Goal: Transaction & Acquisition: Obtain resource

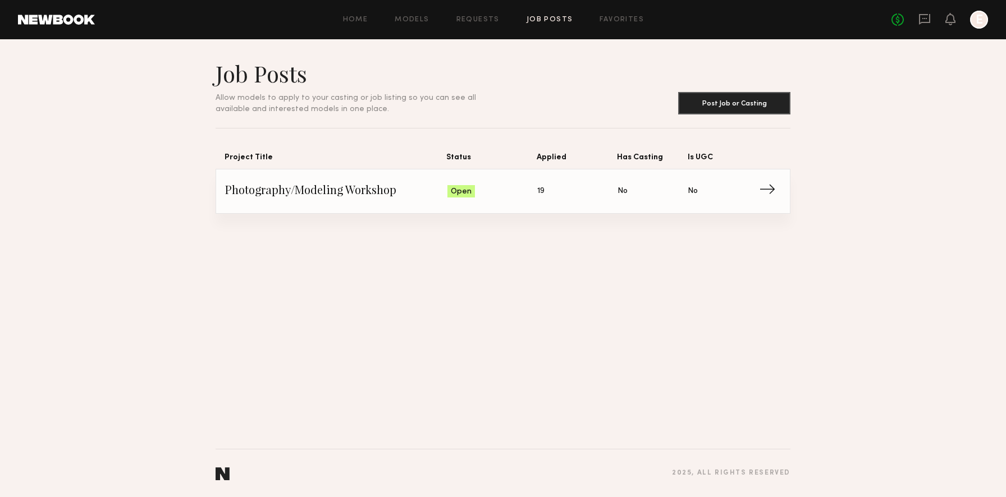
click at [356, 198] on span "Photography/Modeling Workshop" at bounding box center [336, 191] width 222 height 17
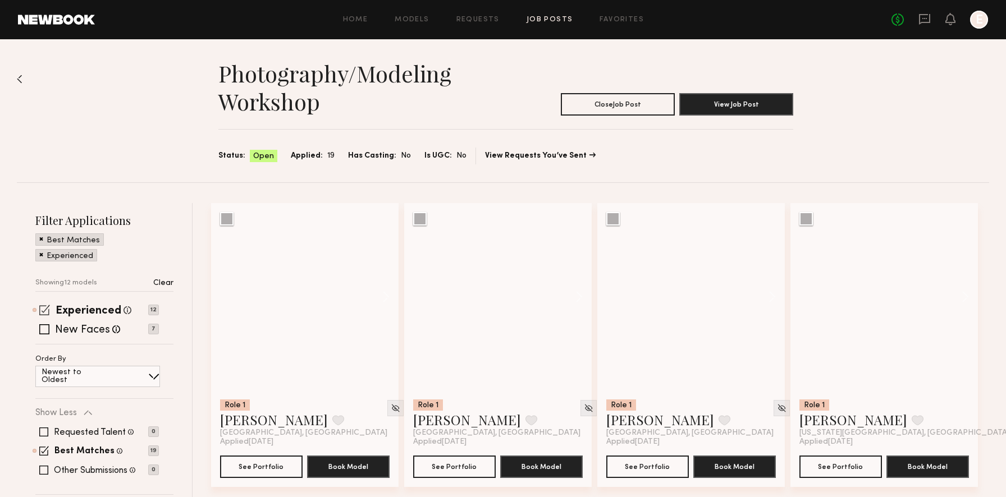
click at [40, 315] on span at bounding box center [44, 310] width 11 height 11
click at [46, 308] on span at bounding box center [44, 310] width 11 height 11
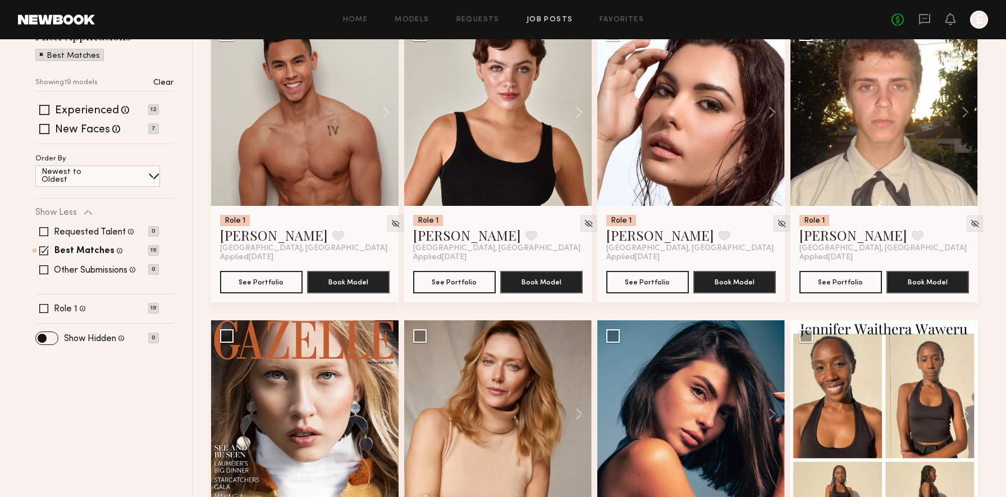
scroll to position [179, 0]
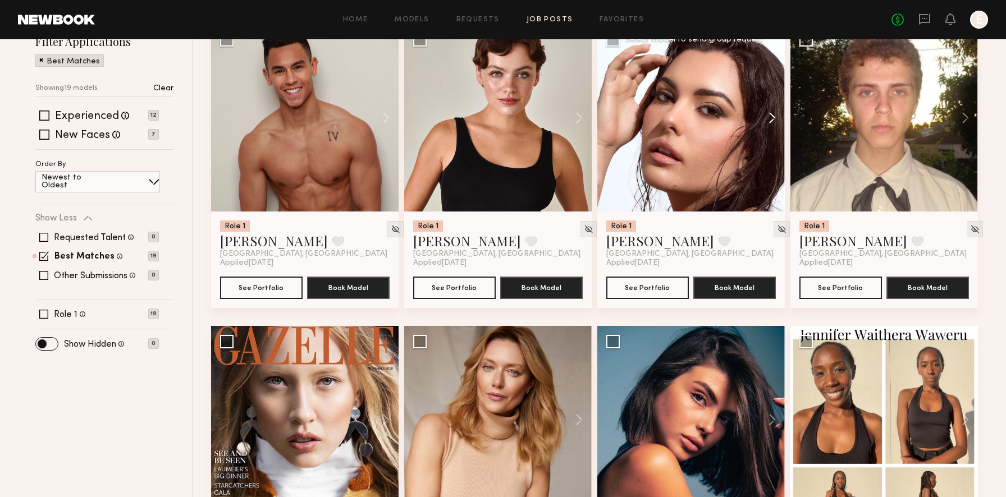
click at [771, 118] on button at bounding box center [767, 117] width 36 height 187
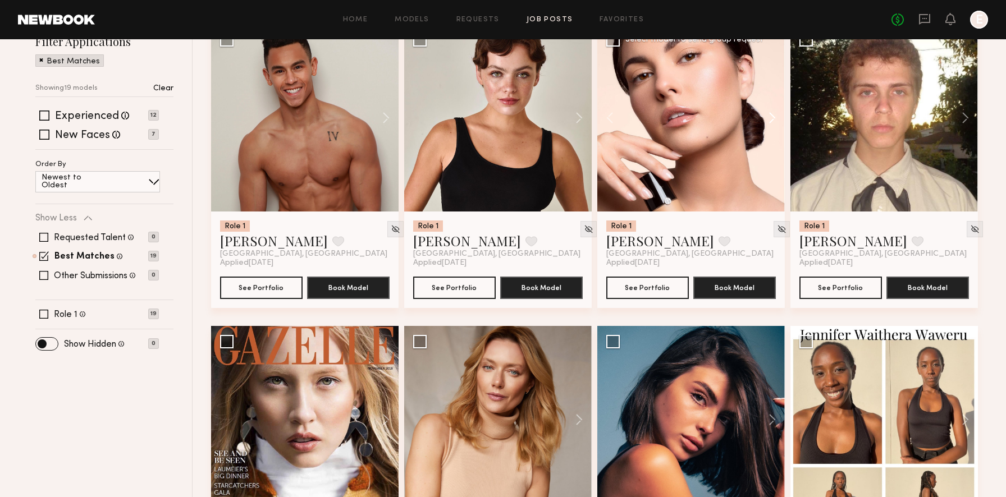
click at [771, 118] on button at bounding box center [767, 117] width 36 height 187
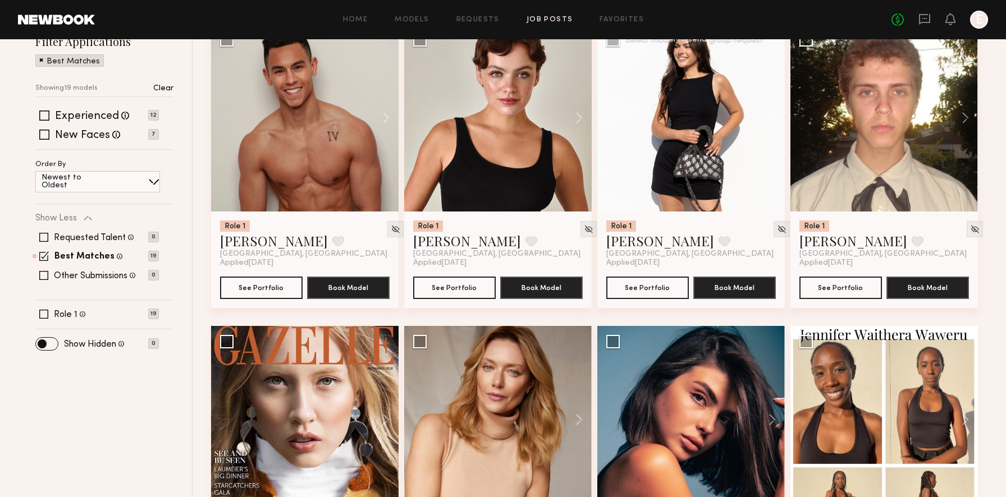
click at [771, 118] on button at bounding box center [767, 117] width 36 height 187
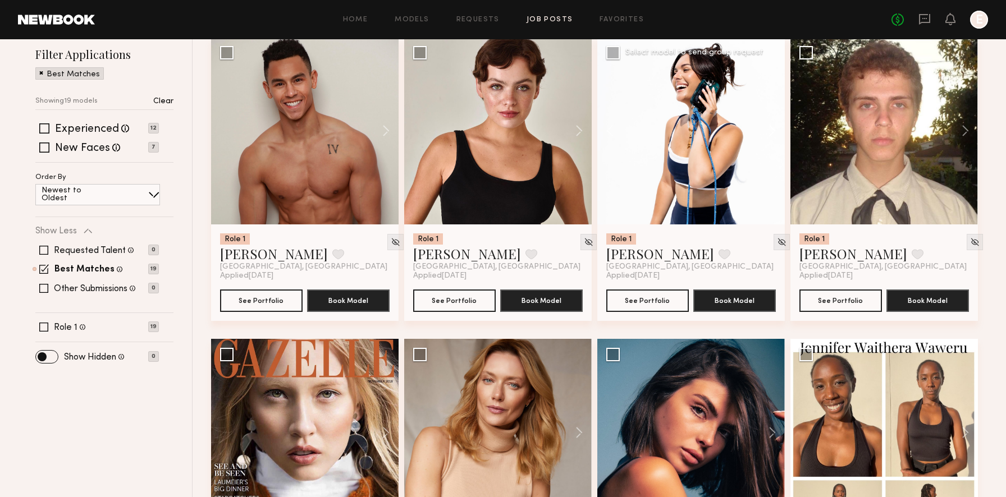
scroll to position [159, 0]
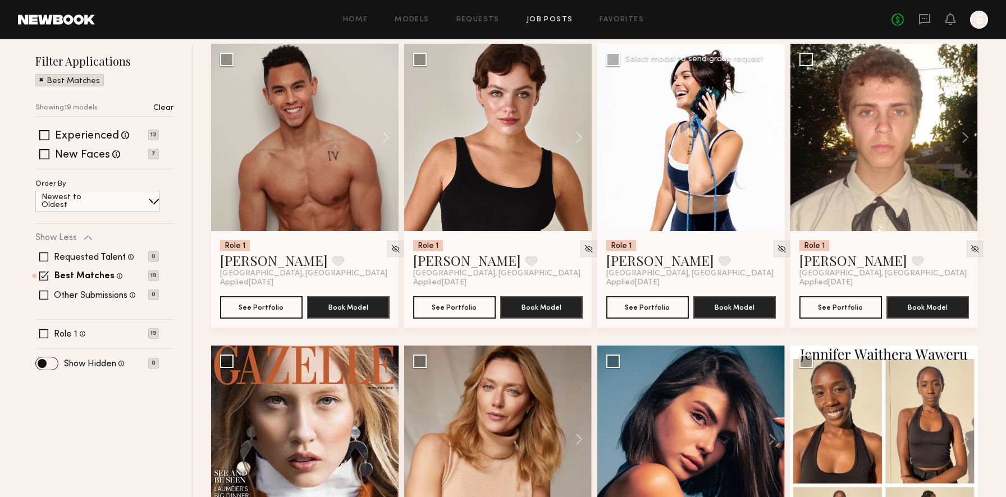
click at [772, 135] on button at bounding box center [767, 137] width 36 height 187
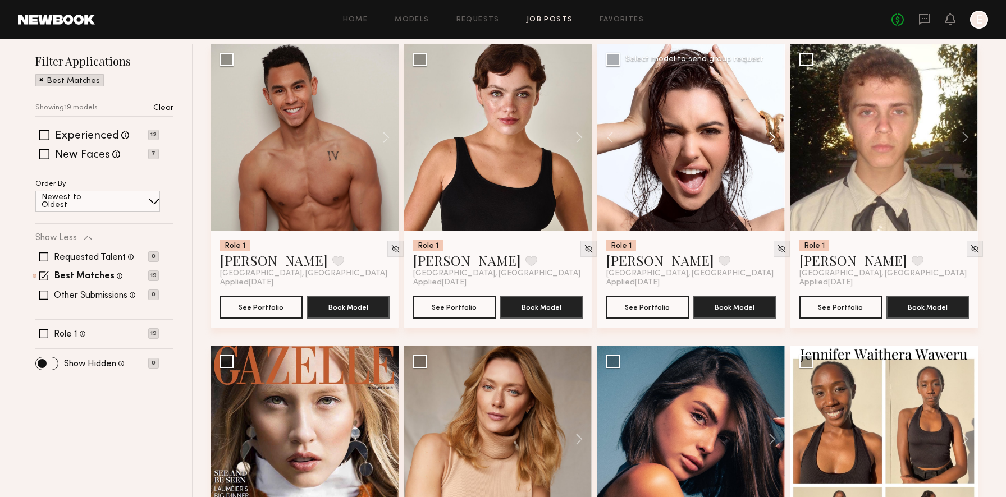
click at [772, 135] on button at bounding box center [767, 137] width 36 height 187
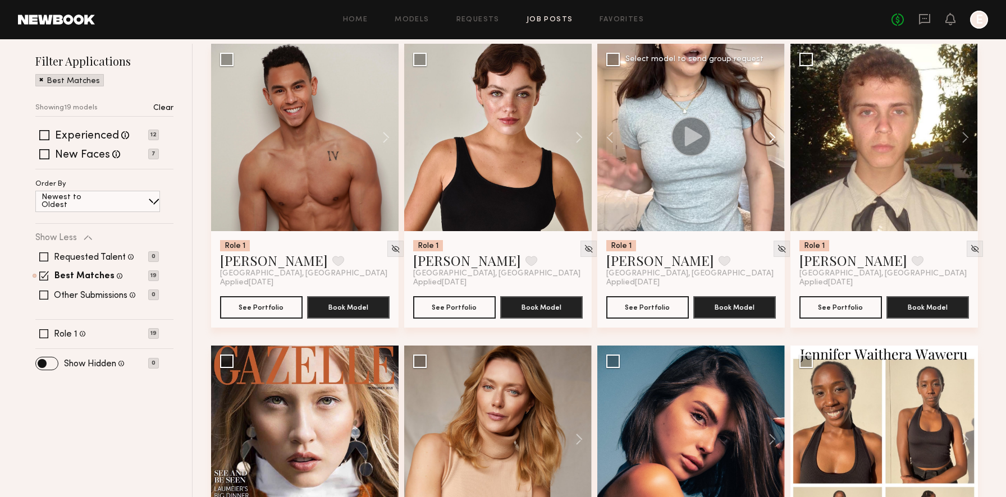
click at [772, 135] on button at bounding box center [767, 137] width 36 height 187
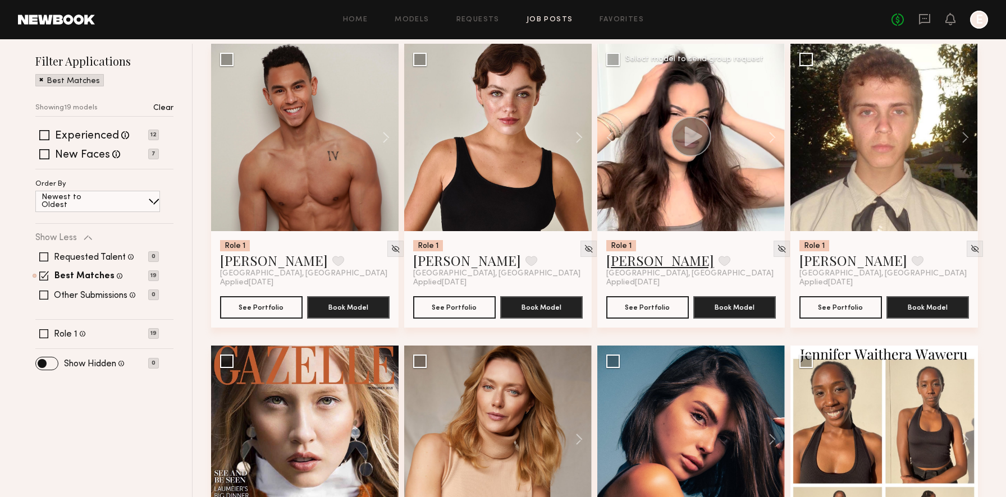
click at [638, 260] on link "[PERSON_NAME]" at bounding box center [660, 260] width 108 height 18
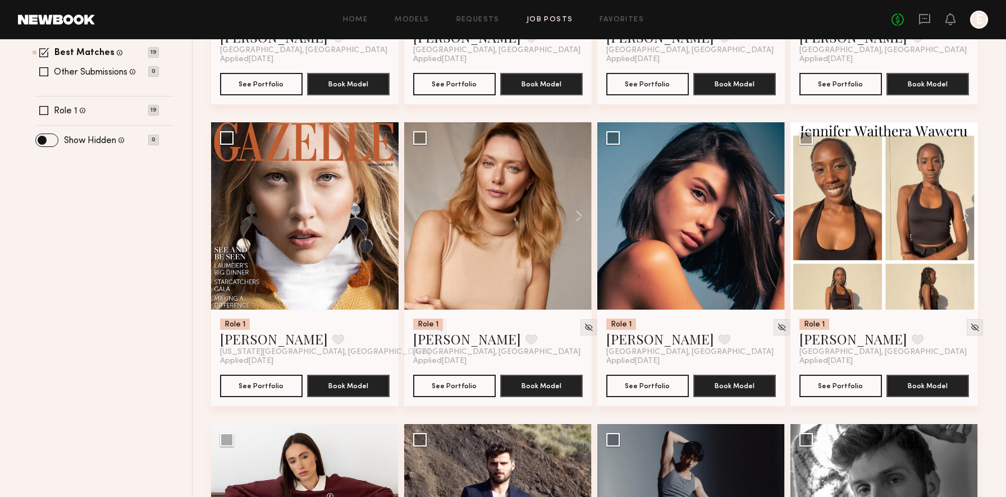
scroll to position [409, 0]
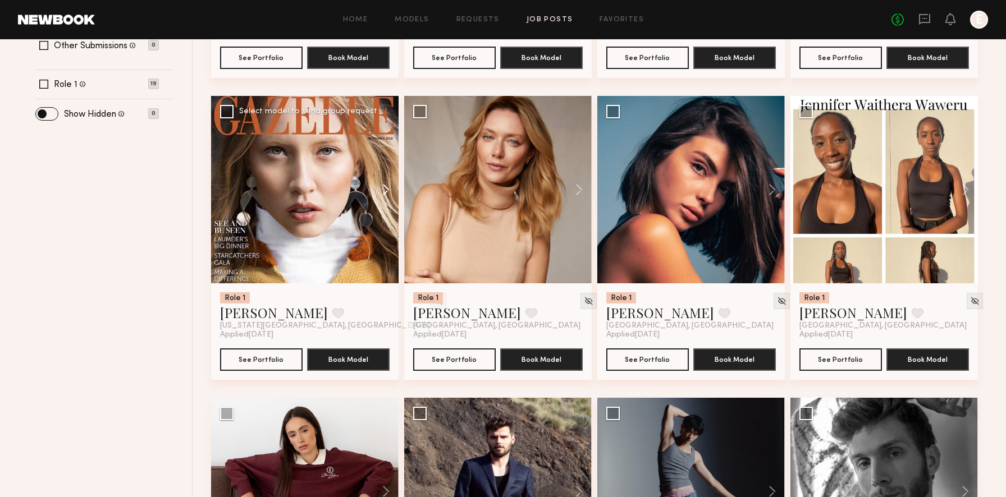
click at [381, 192] on button at bounding box center [381, 189] width 36 height 187
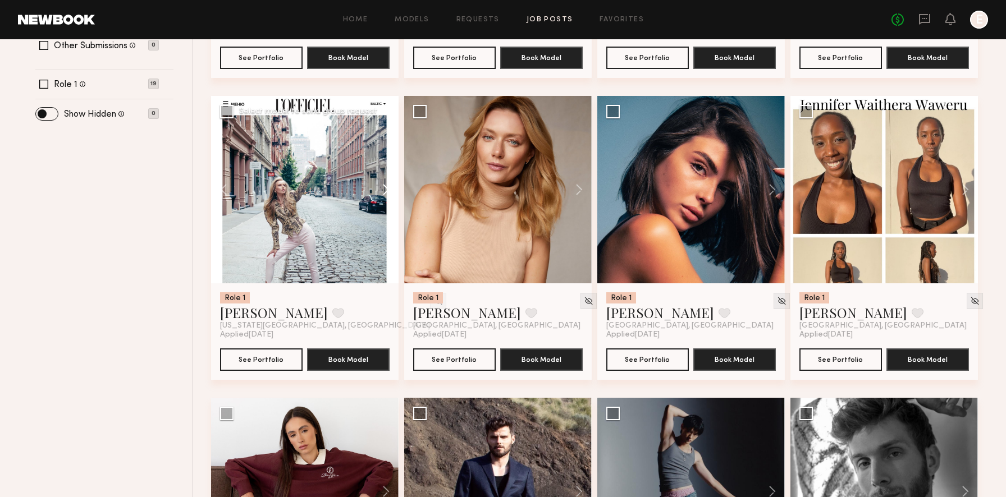
click at [381, 192] on button at bounding box center [381, 189] width 36 height 187
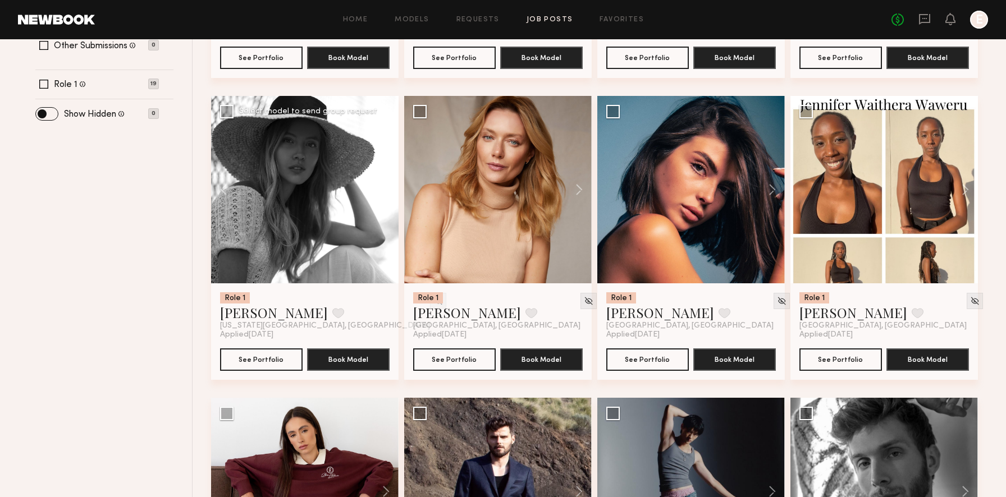
click at [381, 192] on button at bounding box center [381, 189] width 36 height 187
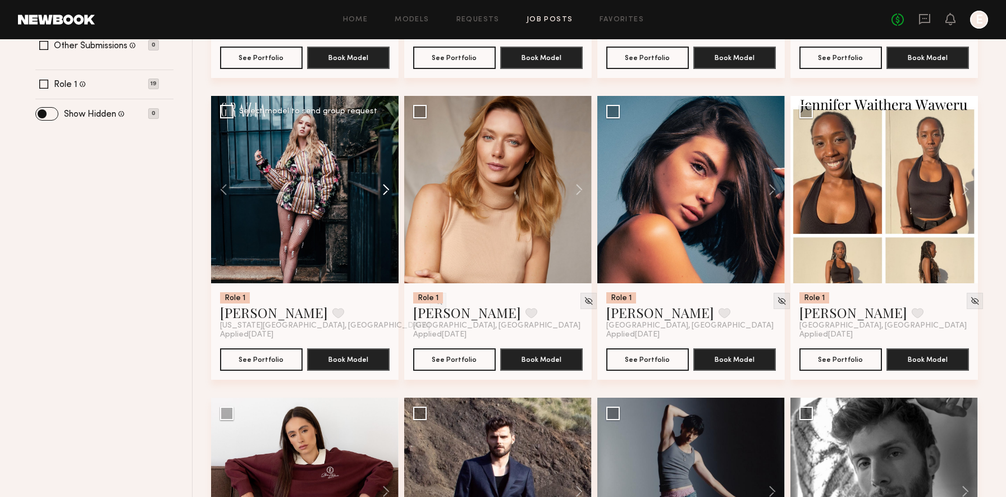
click at [381, 192] on button at bounding box center [381, 189] width 36 height 187
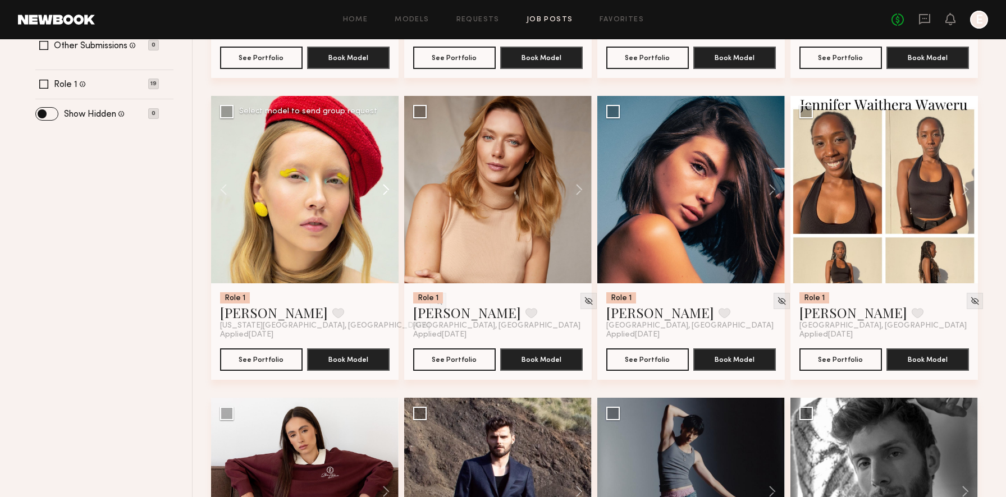
click at [381, 192] on button at bounding box center [381, 189] width 36 height 187
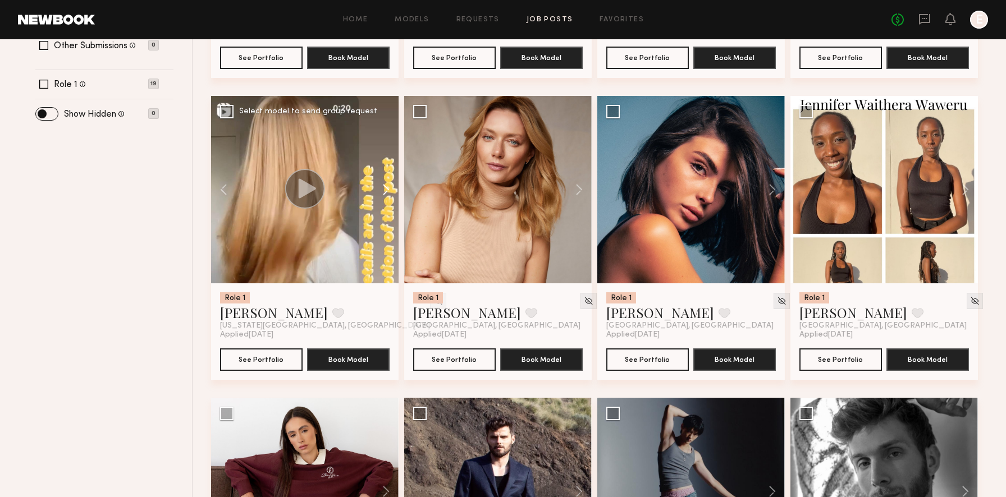
click at [381, 192] on button at bounding box center [381, 189] width 36 height 187
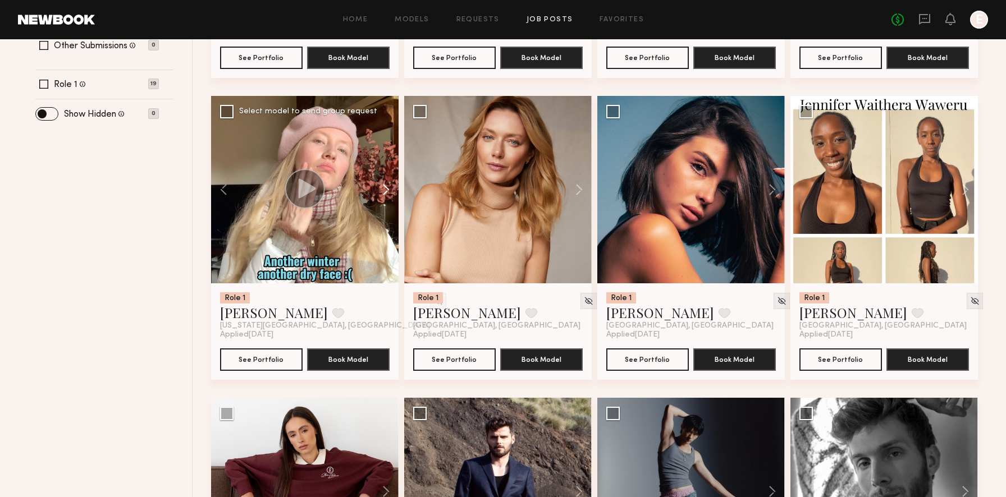
click at [381, 192] on button at bounding box center [381, 189] width 36 height 187
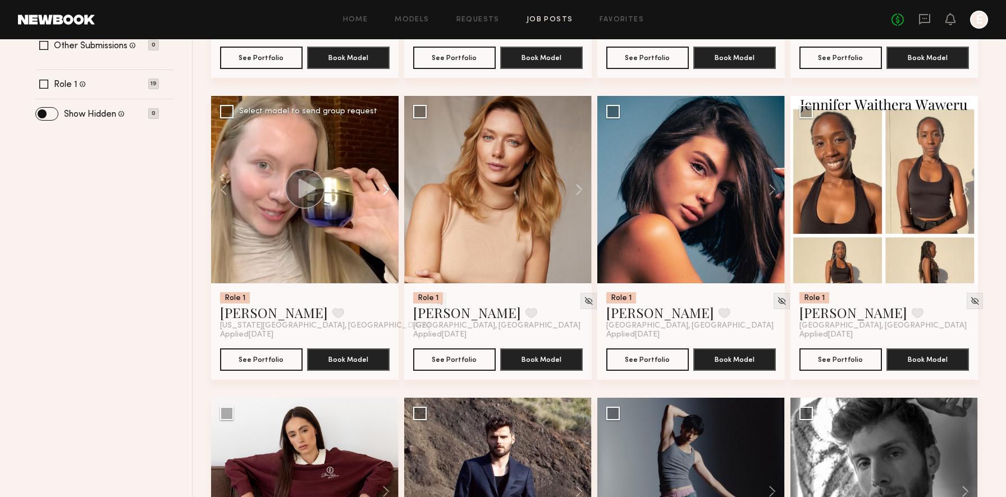
click at [381, 192] on button at bounding box center [381, 189] width 36 height 187
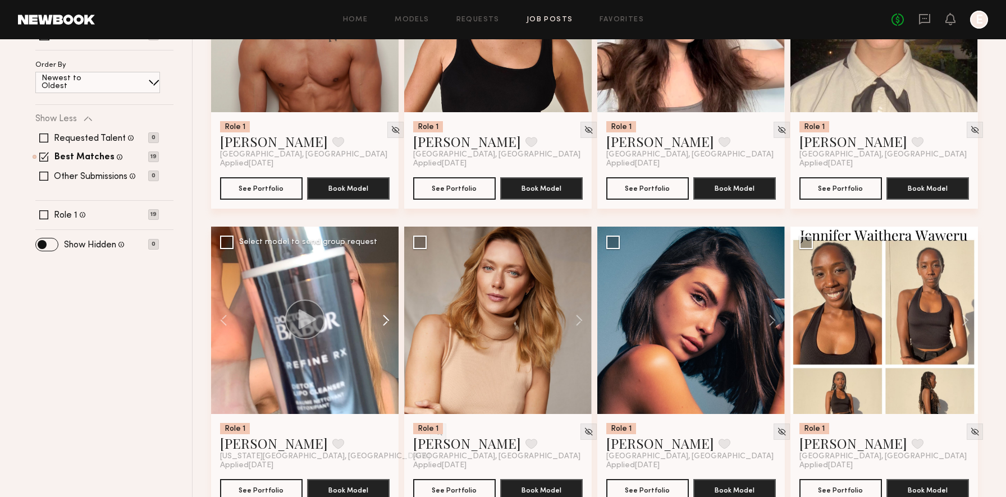
scroll to position [0, 0]
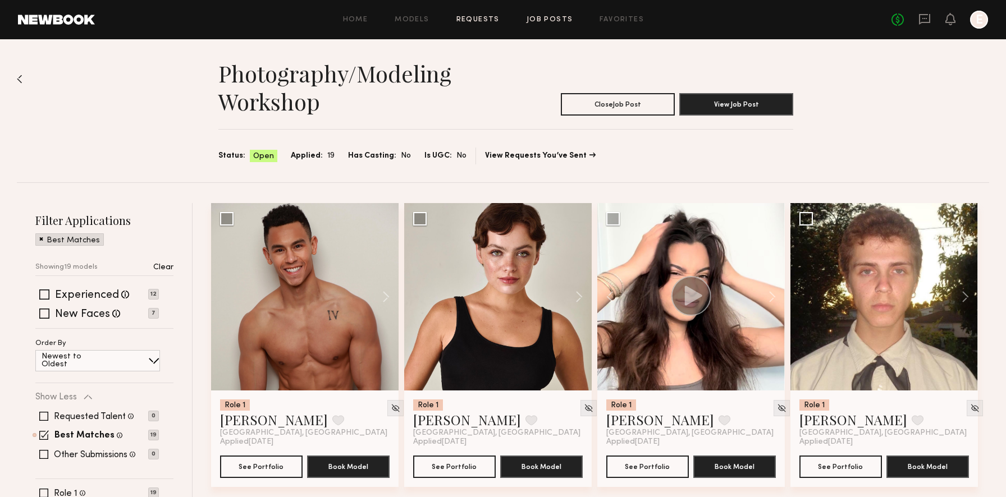
click at [484, 17] on link "Requests" at bounding box center [477, 19] width 43 height 7
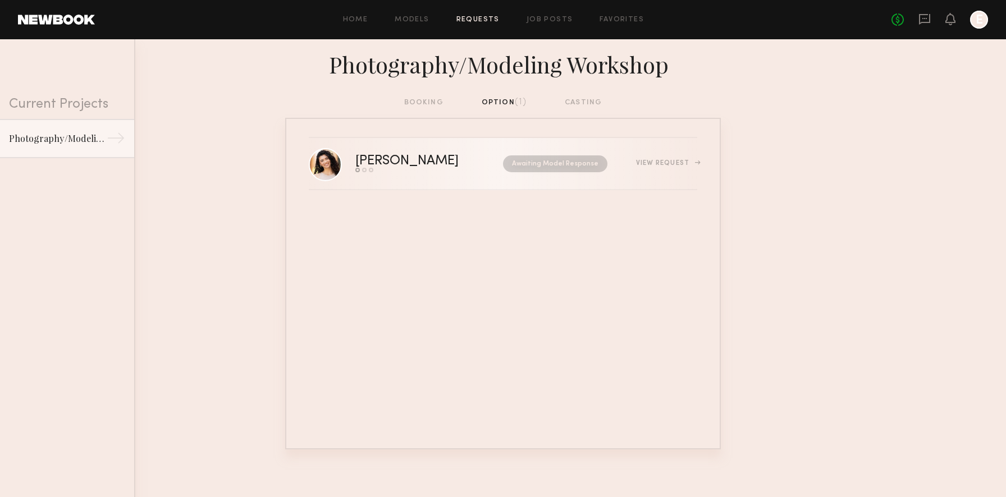
click at [486, 159] on div "Awaiting Model Response" at bounding box center [544, 163] width 127 height 17
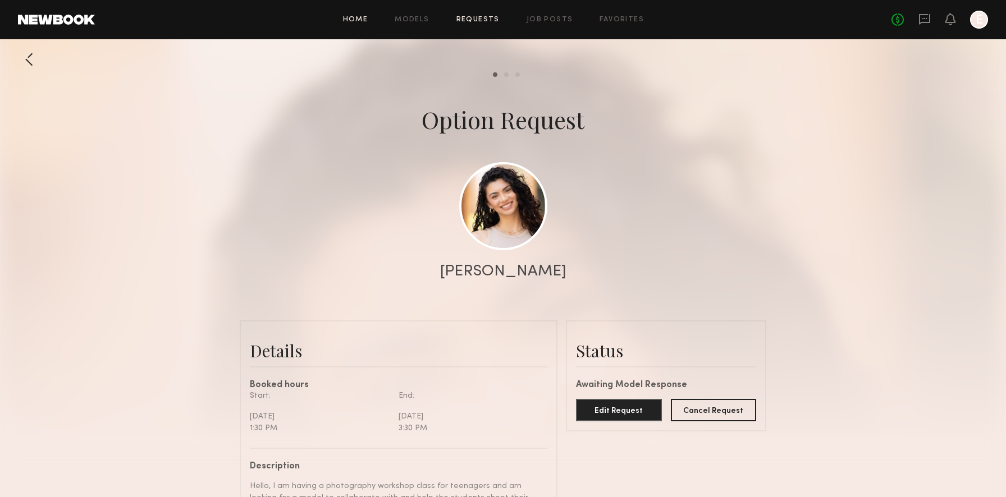
click at [355, 21] on link "Home" at bounding box center [355, 19] width 25 height 7
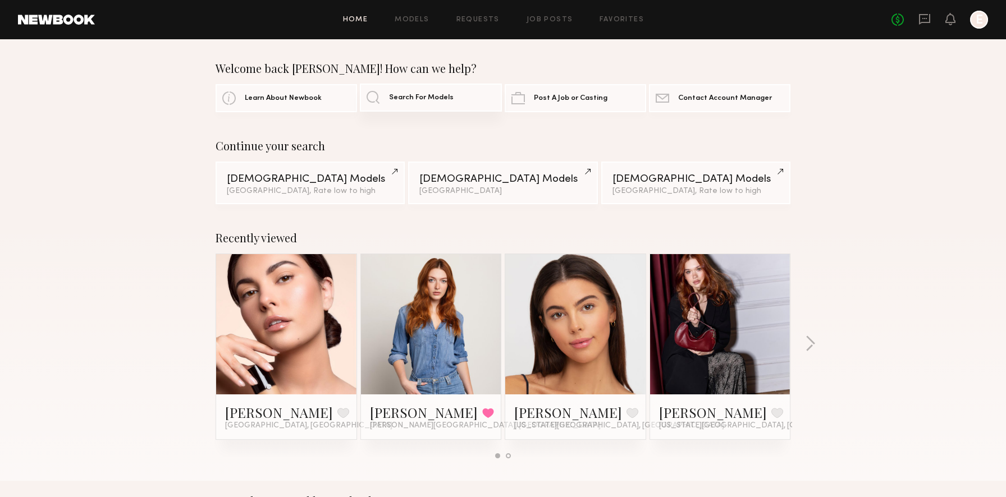
click at [391, 95] on span "Search For Models" at bounding box center [421, 97] width 65 height 7
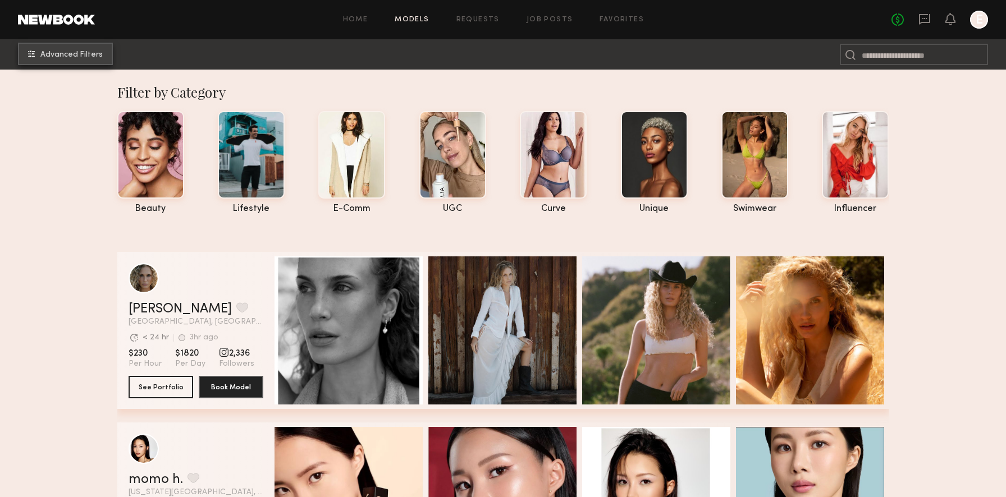
click at [74, 53] on span "Advanced Filters" at bounding box center [71, 55] width 62 height 8
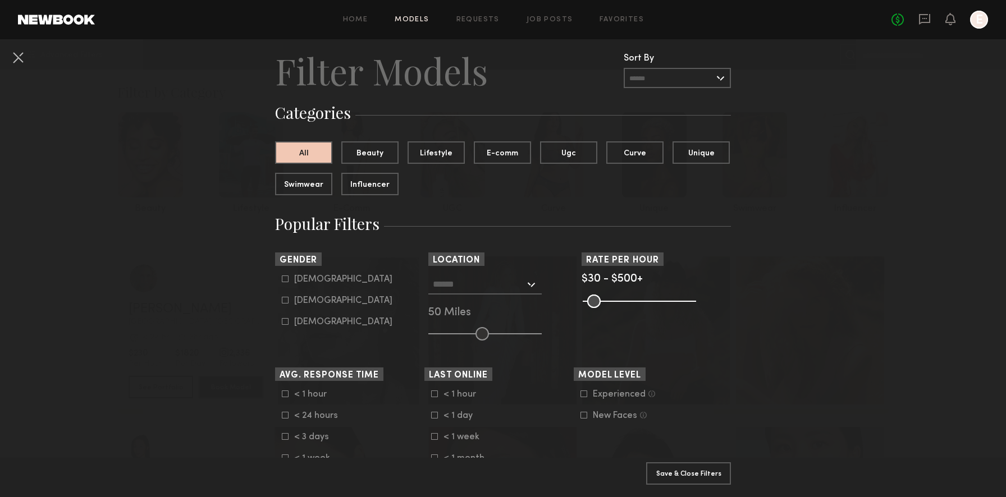
scroll to position [79, 0]
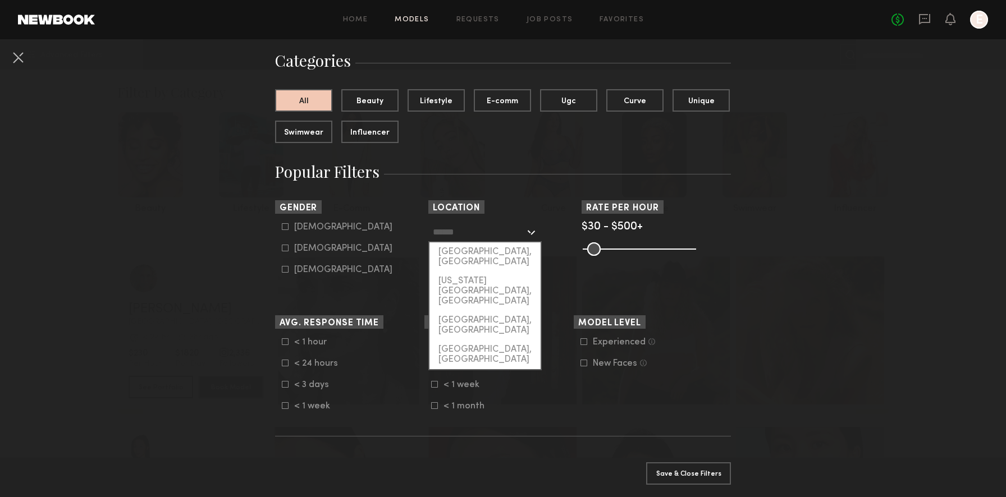
click at [480, 228] on input "text" at bounding box center [479, 231] width 92 height 19
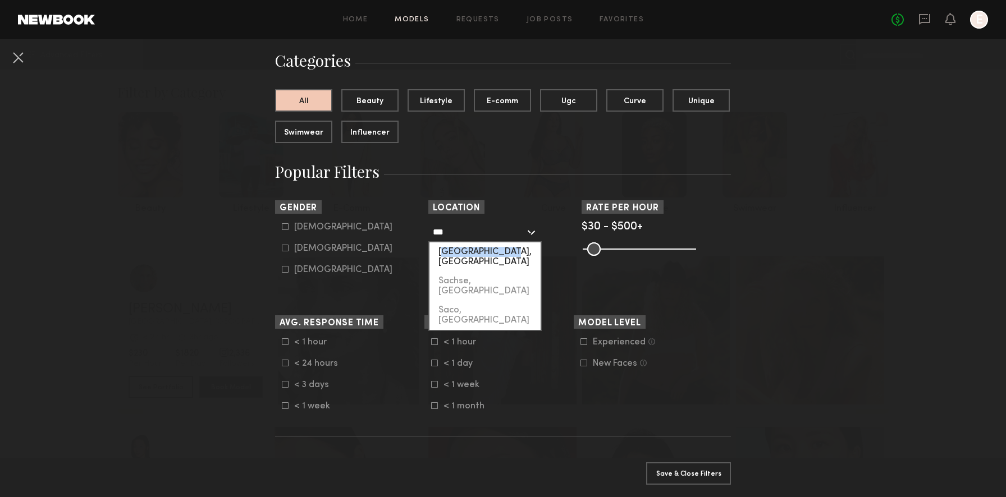
click at [510, 247] on div "[GEOGRAPHIC_DATA], [GEOGRAPHIC_DATA]" at bounding box center [484, 257] width 111 height 29
type input "**********"
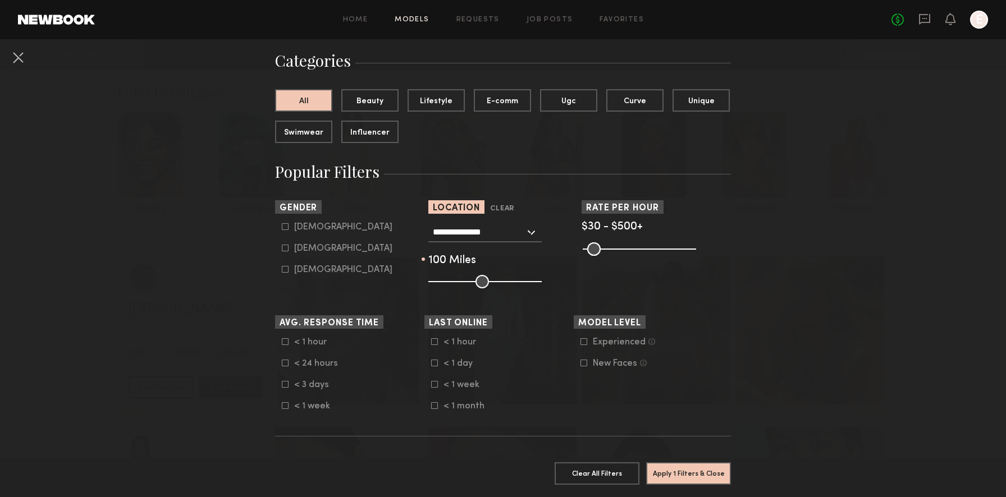
drag, startPoint x: 486, startPoint y: 281, endPoint x: 568, endPoint y: 281, distance: 82.0
type input "***"
click at [542, 281] on input "range" at bounding box center [484, 281] width 113 height 13
drag, startPoint x: 690, startPoint y: 247, endPoint x: 775, endPoint y: 251, distance: 85.4
click at [696, 251] on input "range" at bounding box center [639, 249] width 113 height 13
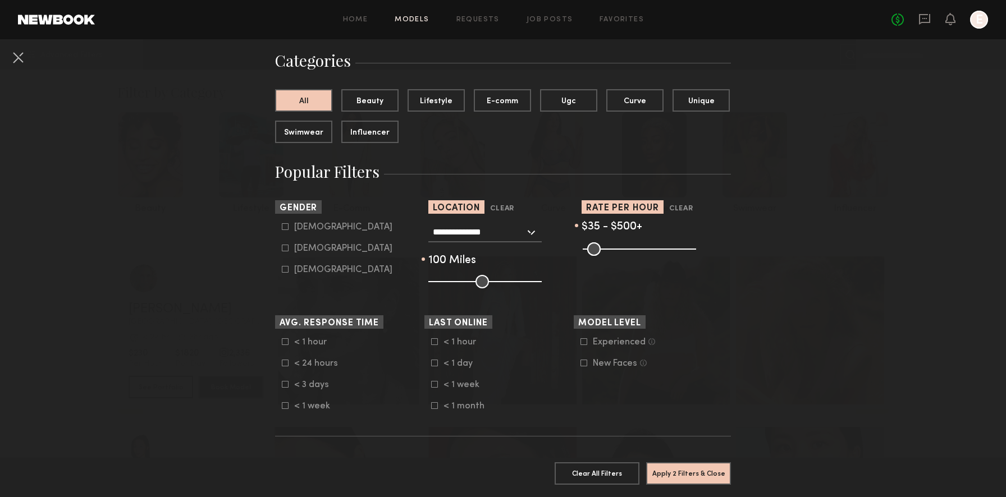
type input "**"
drag, startPoint x: 590, startPoint y: 248, endPoint x: 541, endPoint y: 251, distance: 49.5
click at [583, 251] on input "range" at bounding box center [639, 249] width 113 height 13
click at [288, 250] on icon at bounding box center [285, 248] width 6 height 6
type input "**"
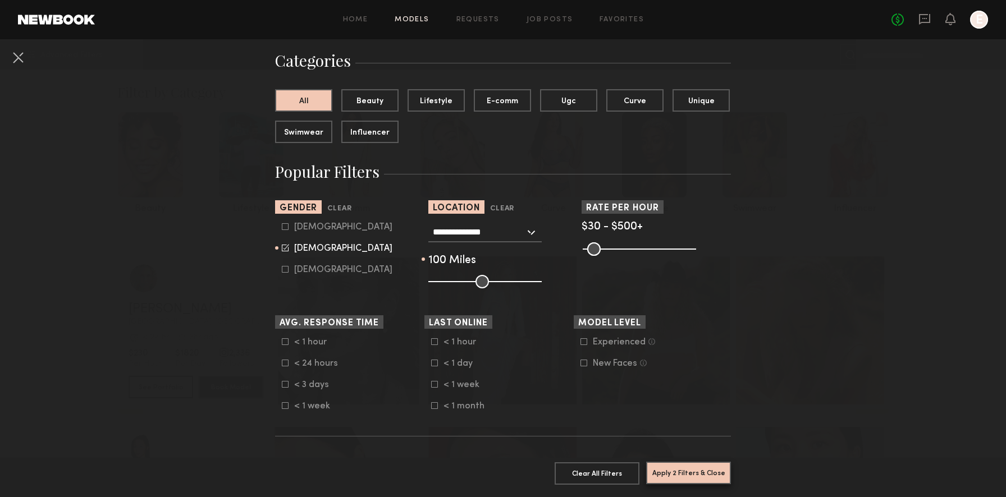
click at [676, 479] on button "Apply 2 Filters & Close" at bounding box center [688, 473] width 85 height 22
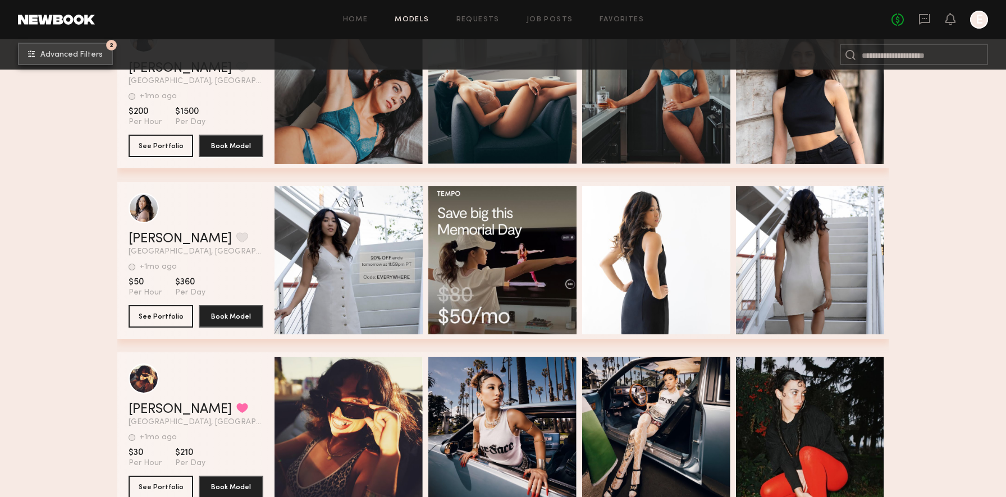
scroll to position [6928, 0]
